Goal: Navigation & Orientation: Find specific page/section

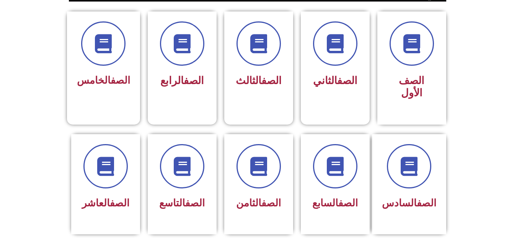
scroll to position [187, 0]
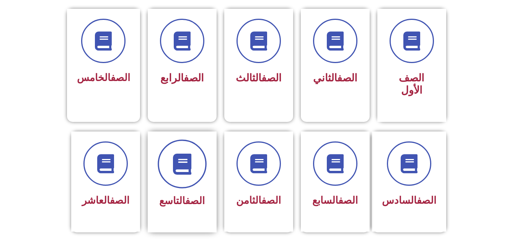
click at [193, 153] on icon at bounding box center [181, 163] width 21 height 21
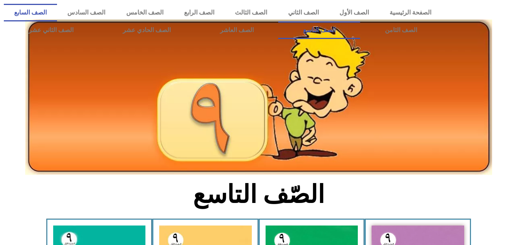
click at [57, 9] on link "الصف السابع" at bounding box center [30, 13] width 53 height 18
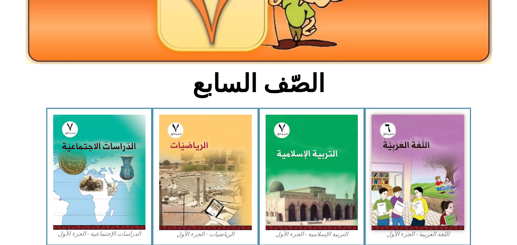
scroll to position [135, 0]
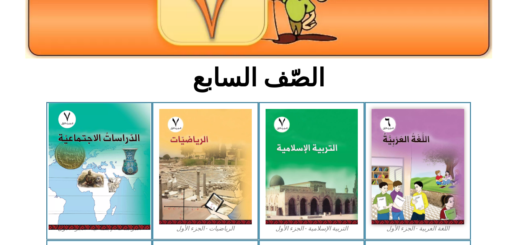
click at [87, 142] on img at bounding box center [99, 166] width 102 height 127
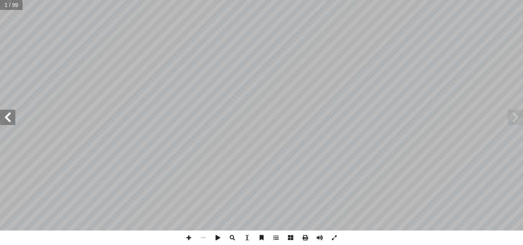
click at [11, 117] on span at bounding box center [7, 117] width 15 height 15
click at [189, 236] on span at bounding box center [188, 238] width 15 height 15
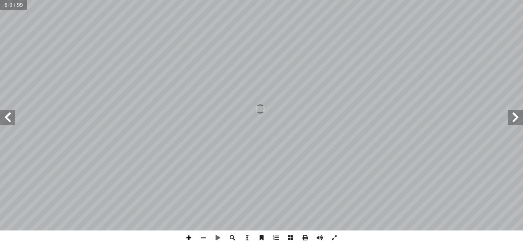
click at [189, 236] on span at bounding box center [188, 238] width 15 height 15
click at [202, 239] on span at bounding box center [203, 238] width 15 height 15
